Goal: Task Accomplishment & Management: Manage account settings

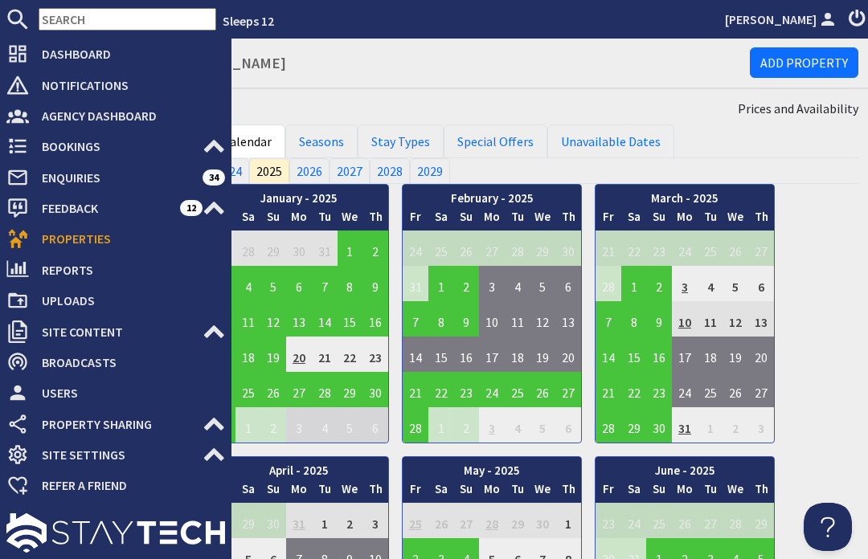
click at [14, 149] on icon at bounding box center [17, 146] width 23 height 23
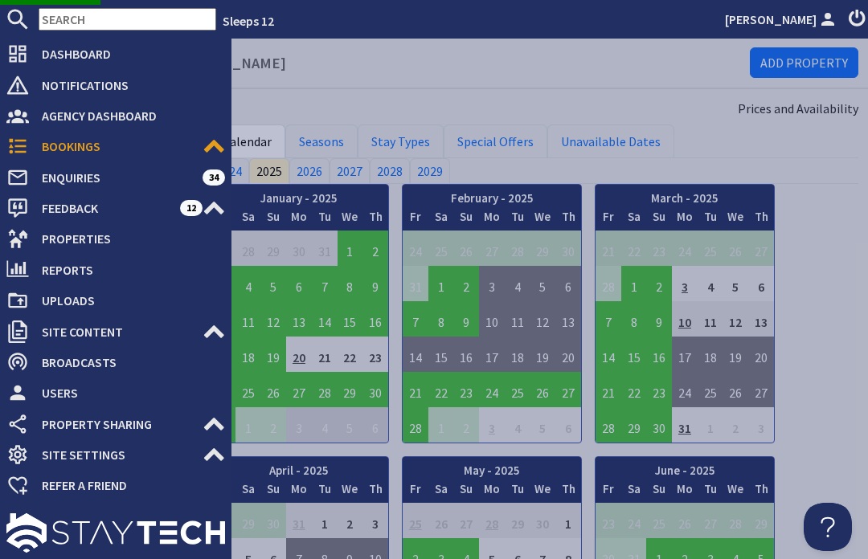
click at [33, 49] on span "Dashboard" at bounding box center [127, 54] width 196 height 26
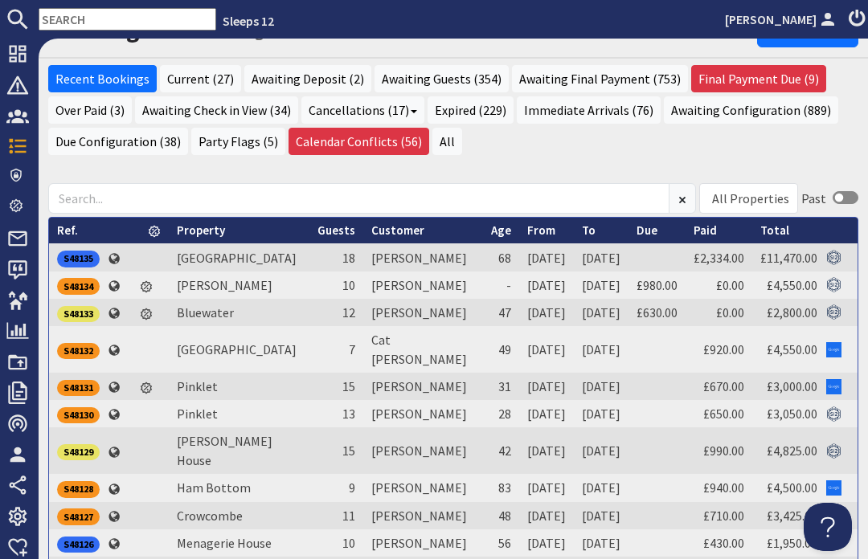
scroll to position [35, 0]
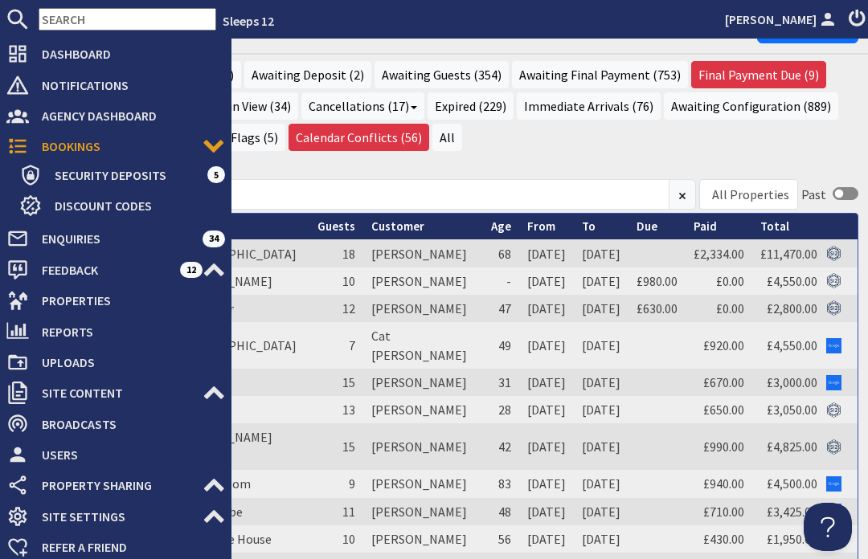
click at [31, 54] on span "Dashboard" at bounding box center [127, 54] width 196 height 26
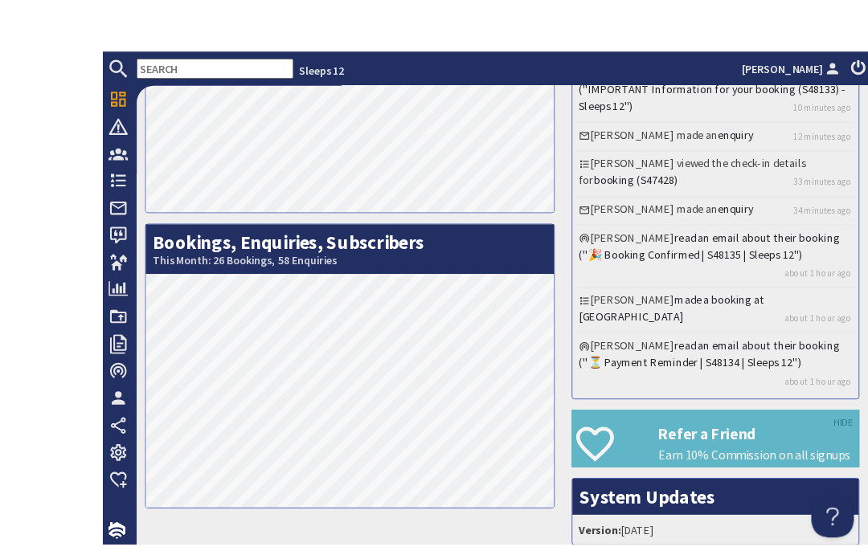
scroll to position [18, 0]
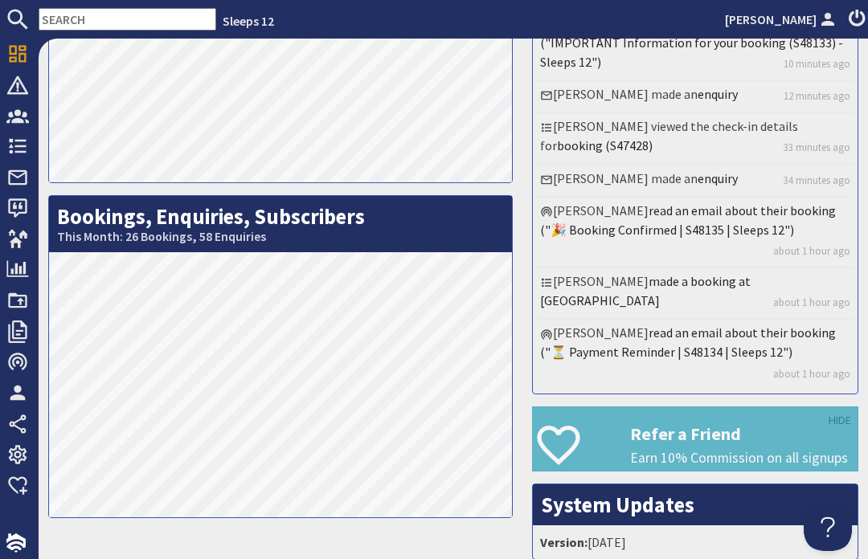
click at [27, 142] on icon at bounding box center [17, 146] width 23 height 23
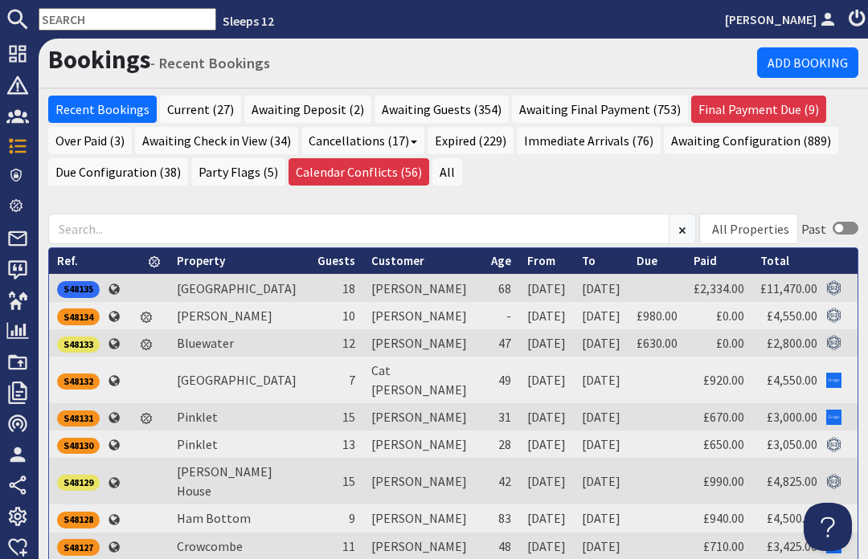
click at [591, 198] on div "All Properties Ade Shindy Asham House Babblebrook Babbling By Bean Goose Barn B…" at bounding box center [453, 559] width 829 height 722
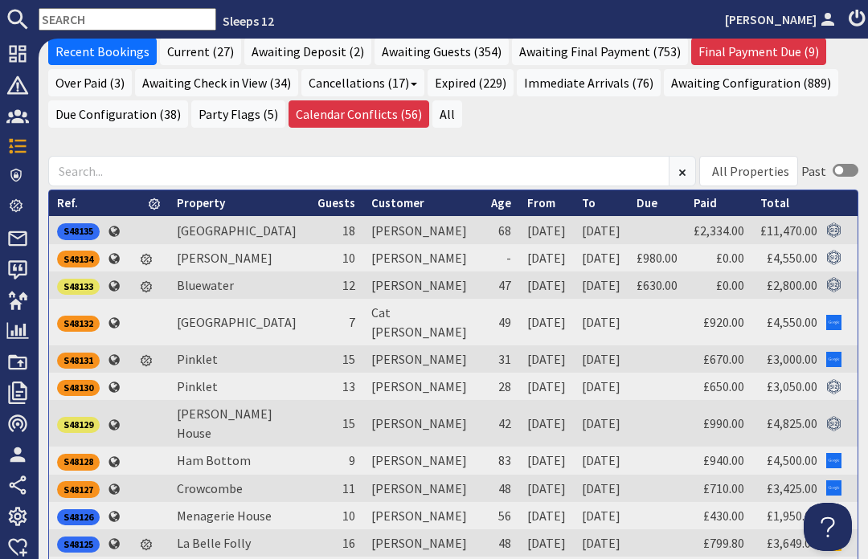
scroll to position [57, 0]
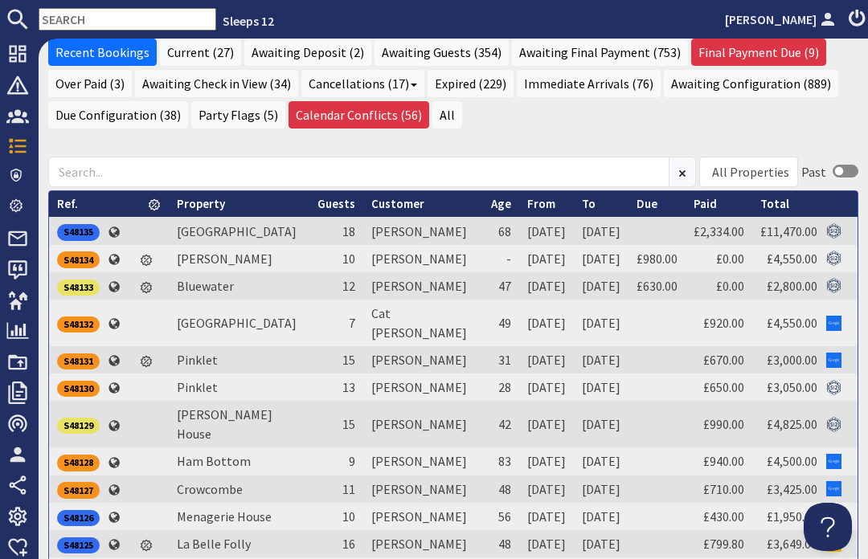
click at [86, 232] on div "S48135" at bounding box center [78, 232] width 43 height 16
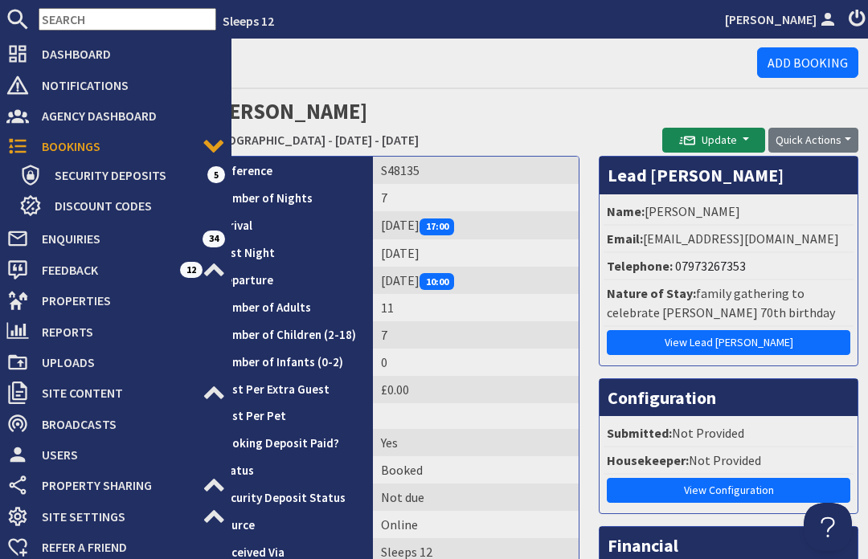
click at [12, 145] on icon at bounding box center [17, 146] width 23 height 23
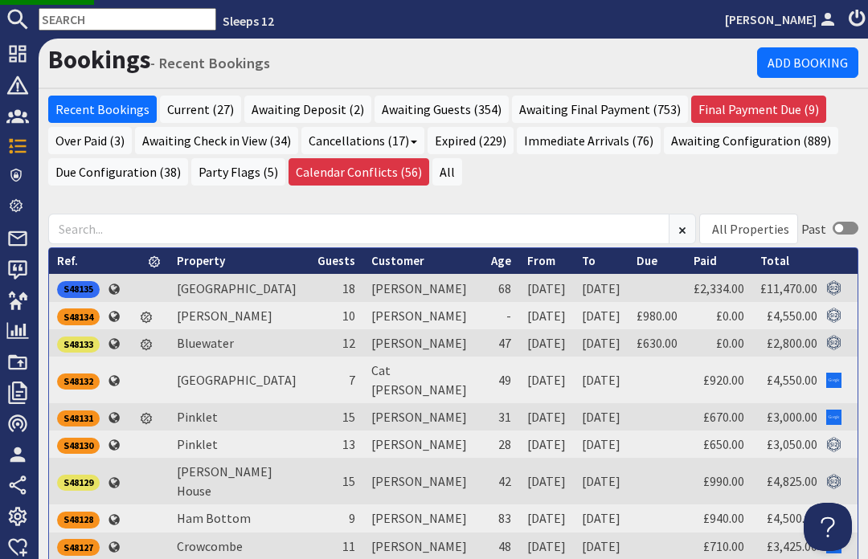
click at [604, 198] on div "All Properties Ade Shindy Asham House Babblebrook Babbling By Bean Goose Barn B…" at bounding box center [453, 559] width 829 height 722
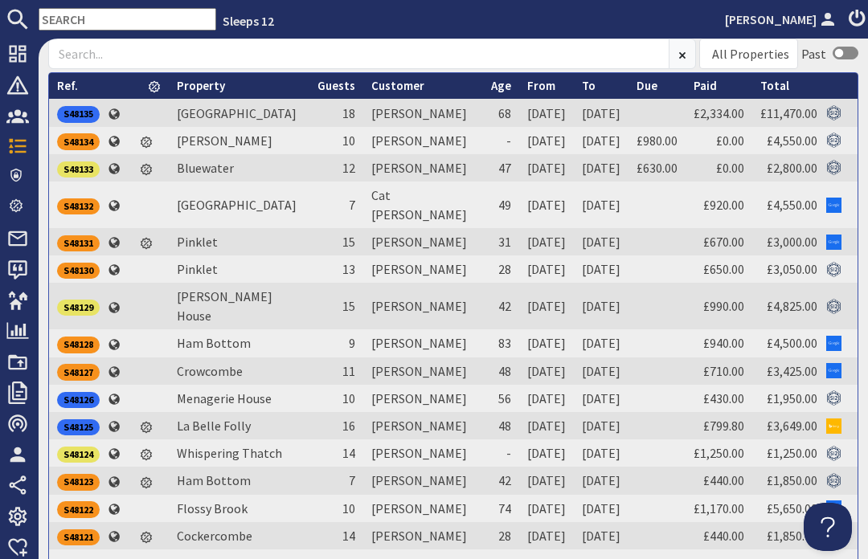
scroll to position [174, 0]
